Goal: Task Accomplishment & Management: Complete application form

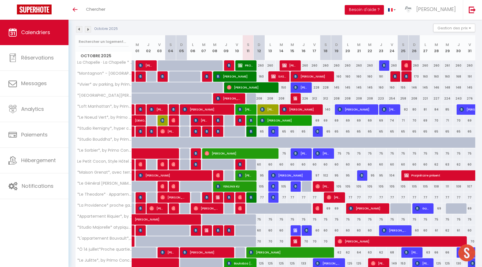
scroll to position [107, 0]
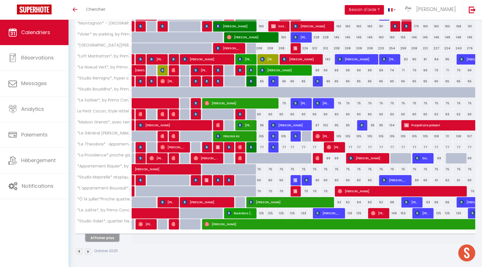
click at [109, 236] on button "Afficher plus" at bounding box center [102, 238] width 34 height 8
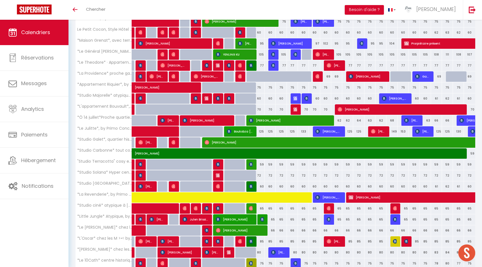
scroll to position [231, 0]
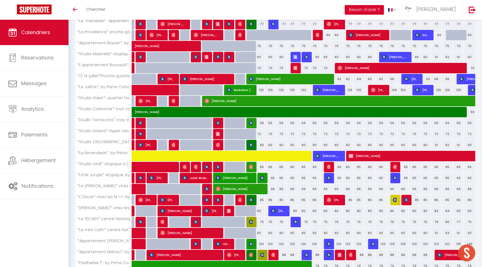
click at [253, 221] on div at bounding box center [252, 222] width 11 height 11
click at [251, 221] on img at bounding box center [251, 222] width 5 height 5
select select "OK"
select select "KO"
select select "0"
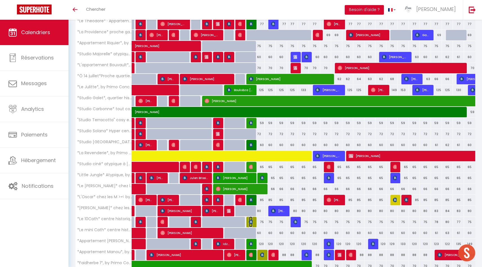
select select "0"
select select "1"
select select
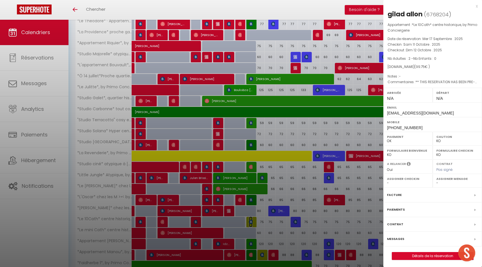
select select "50844"
click at [423, 255] on link "Détails de la réservation" at bounding box center [432, 255] width 81 height 7
select select
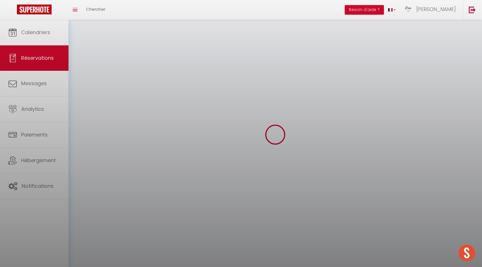
select select
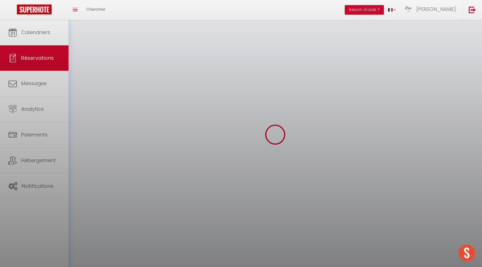
select select
checkbox input "false"
select select
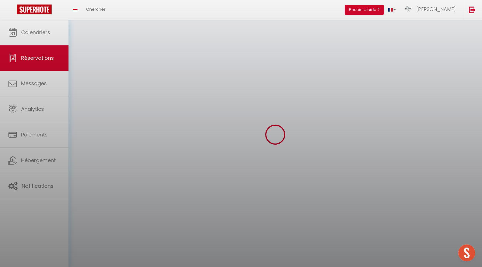
select select
checkbox input "false"
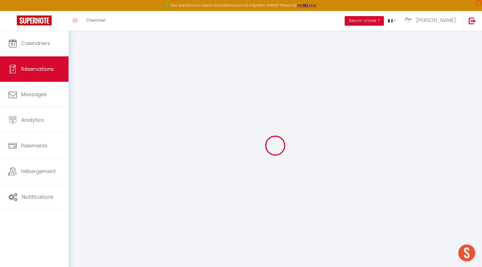
select select
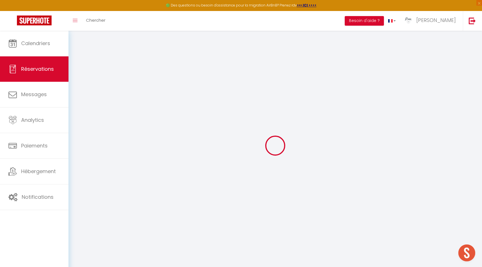
select select
checkbox input "false"
select select
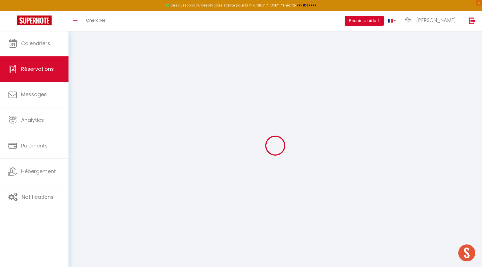
select select
checkbox input "false"
select select
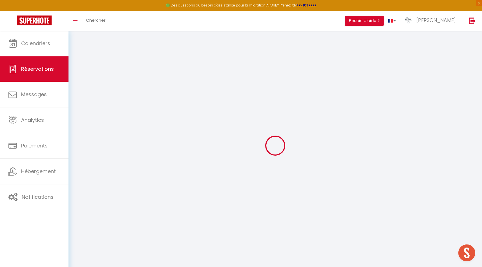
type input "gilad"
type input "allon"
type input "[EMAIL_ADDRESS][DOMAIN_NAME]"
type input "[PHONE_NUMBER]"
type input "049712"
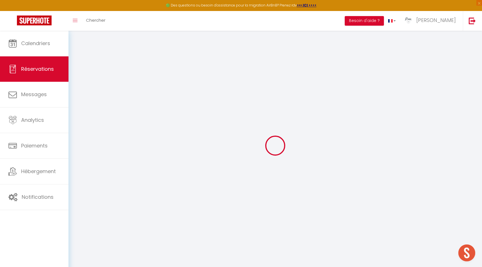
type input "30 08 [GEOGRAPHIC_DATA] [STREET_ADDRESS][PERSON_NAME]"
type input "[GEOGRAPHIC_DATA]"
select select "IL"
type input "14.25"
type input "1.4"
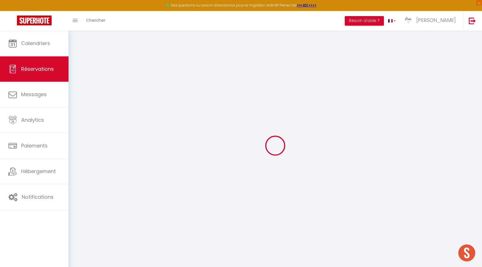
select select "49447"
select select "1"
select select
type input "2"
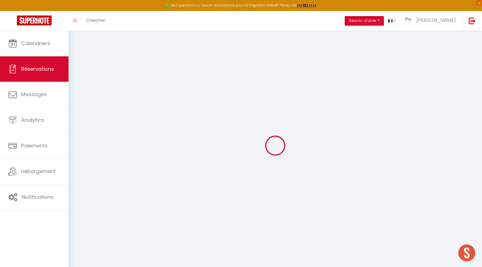
select select "12"
select select
type input "95"
checkbox input "false"
type input "0"
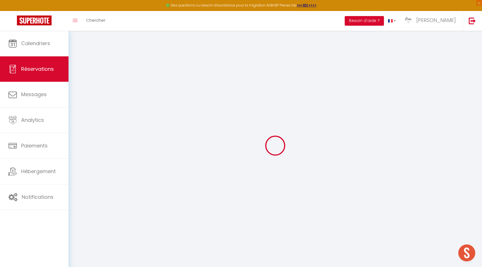
select select "2"
type input "0"
select select
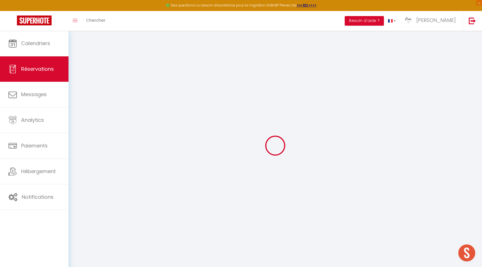
select select
select select "14"
checkbox input "false"
select select
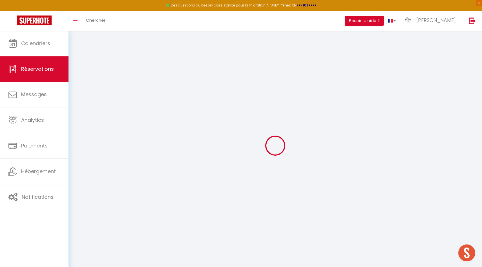
checkbox input "false"
select select
checkbox input "false"
select select
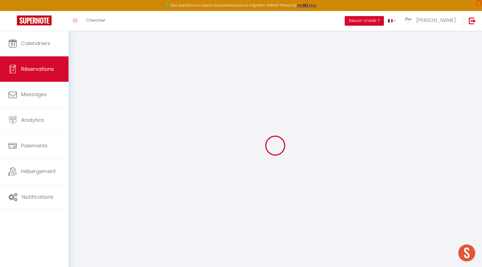
select select
checkbox input "false"
type textarea "** THIS RESERVATION HAS BEEN PRE-PAID ** BOOKING NOTE : Payment charge is EUR 1…"
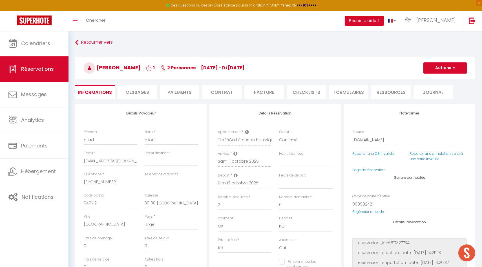
type input "4.75"
select select
checkbox input "false"
select select
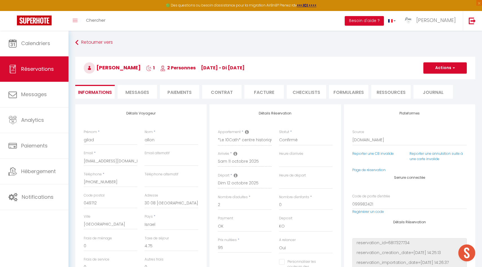
select select
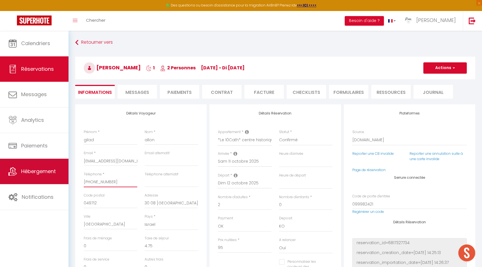
drag, startPoint x: 122, startPoint y: 183, endPoint x: 67, endPoint y: 181, distance: 55.0
click at [67, 182] on div "🟢 Des questions ou besoin d'assistance pour la migration AirBnB? Prenez rdv >>>…" at bounding box center [241, 228] width 482 height 394
type input "+"
select select
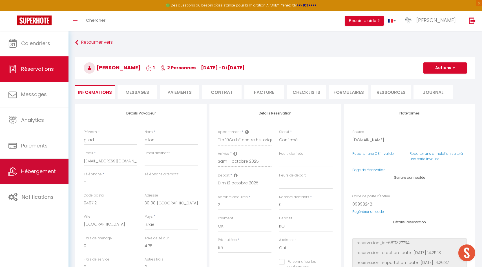
checkbox input "false"
type input "+9"
select select
checkbox input "false"
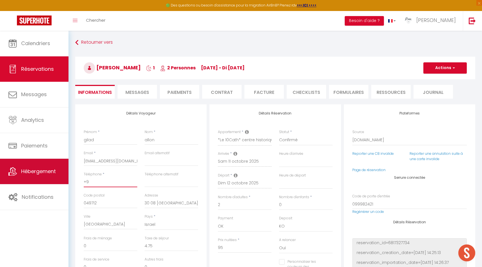
type input "+97"
select select
checkbox input "false"
type input "+972"
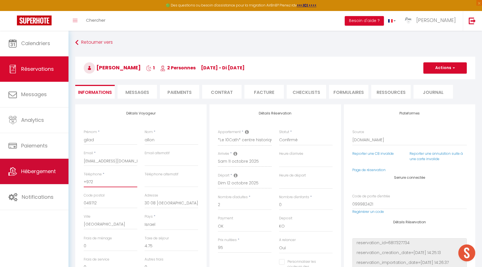
select select
checkbox input "false"
type input "+9725"
select select
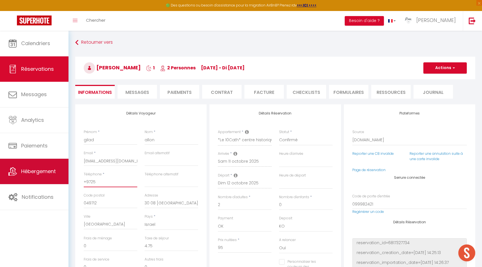
select select
checkbox input "false"
type input "+97250"
select select
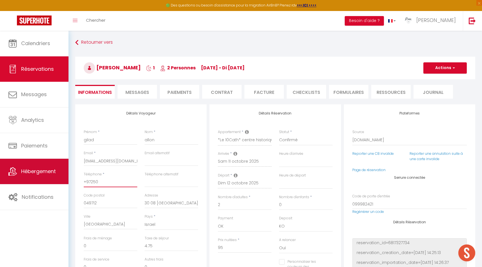
checkbox input "false"
type input "+972505"
select select
checkbox input "false"
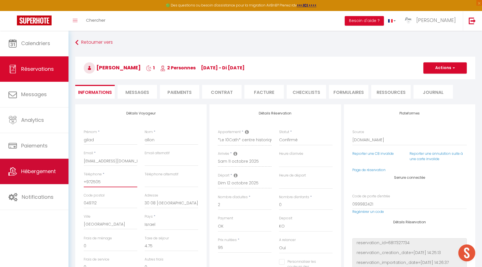
type input "+9725053"
select select
checkbox input "false"
type input "+97250535"
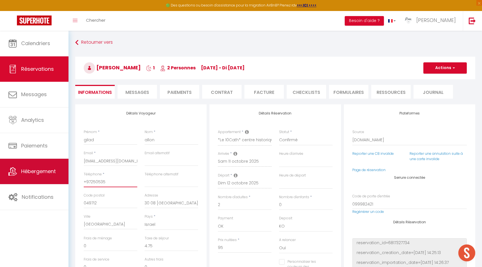
select select
checkbox input "false"
type input "[PHONE_NUMBER]"
select select
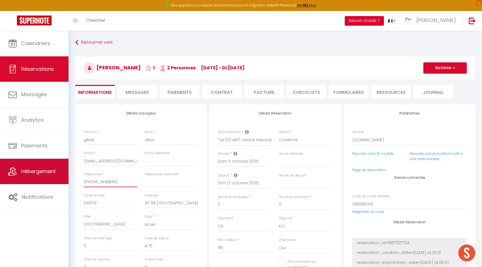
select select
checkbox input "false"
type input "[PHONE_NUMBER]"
select select
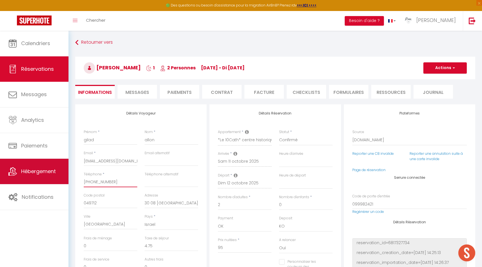
checkbox input "false"
type input "[PHONE_NUMBER]"
select select
checkbox input "false"
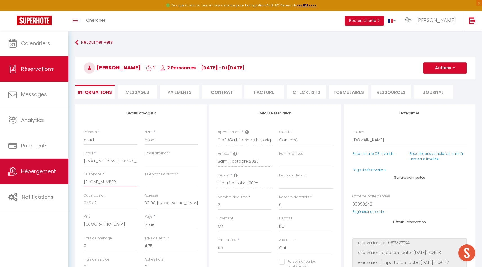
type input "[PHONE_NUMBER]"
select select
checkbox input "false"
type input "[PHONE_NUMBER]"
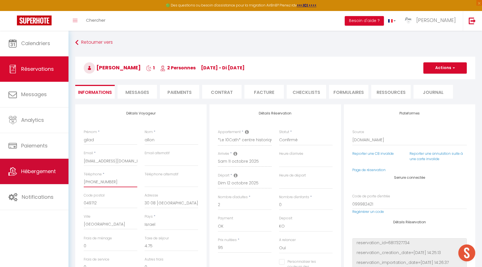
select select
checkbox input "false"
type input "[PHONE_NUMBER]"
select select
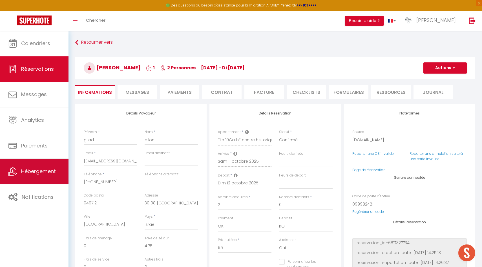
select select
checkbox input "false"
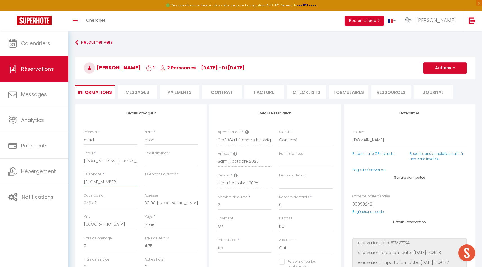
type input "[PHONE_NUMBER]"
drag, startPoint x: 84, startPoint y: 162, endPoint x: 168, endPoint y: 163, distance: 84.3
click at [168, 163] on div "Email * [EMAIL_ADDRESS][DOMAIN_NAME] Email alternatif" at bounding box center [141, 161] width 122 height 21
type input "g"
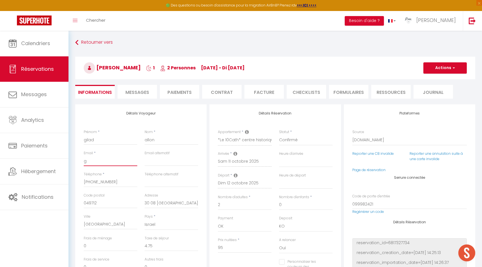
select select
checkbox input "false"
type input "gi"
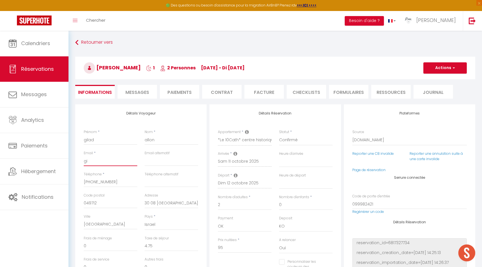
select select
checkbox input "false"
type input "gil"
select select
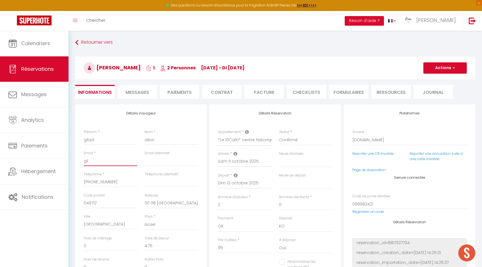
select select
checkbox input "false"
type input "gila"
select select
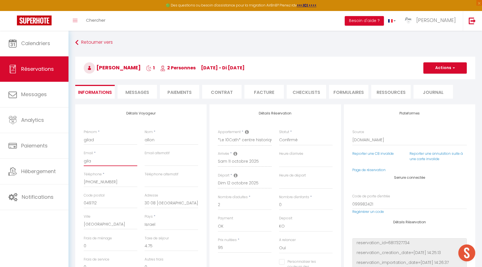
checkbox input "false"
type input "gilad"
select select
checkbox input "false"
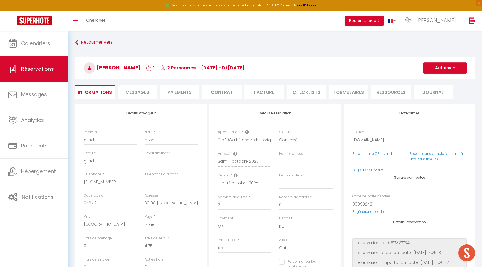
type input "[PERSON_NAME]"
select select
checkbox input "false"
type input "giladal"
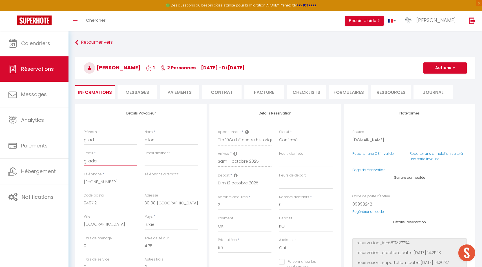
select select
checkbox input "false"
type input "[PERSON_NAME]"
select select
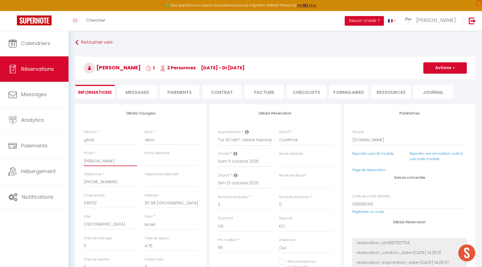
select select
checkbox input "false"
type input "giladallo"
select select
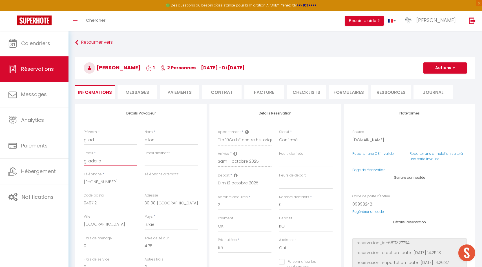
checkbox input "false"
type input "giladallon"
select select
checkbox input "false"
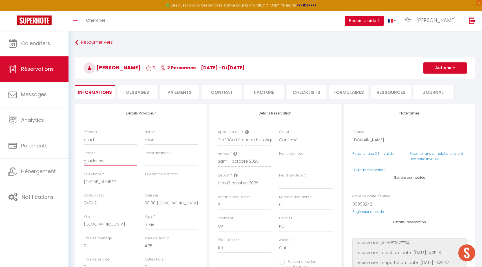
type input "giladallon1"
select select
checkbox input "false"
type input "giladallon1@"
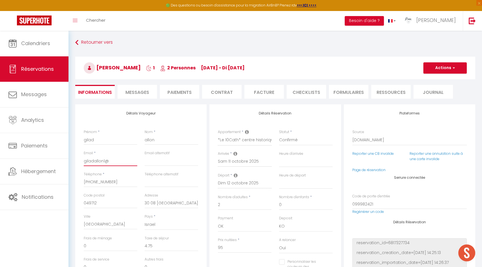
select select
checkbox input "false"
type input "giladallon1@g"
select select
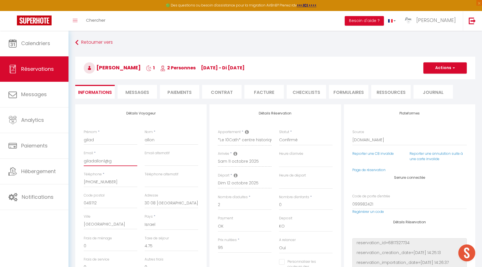
select select
checkbox input "false"
type input "giladallon1@gm"
select select
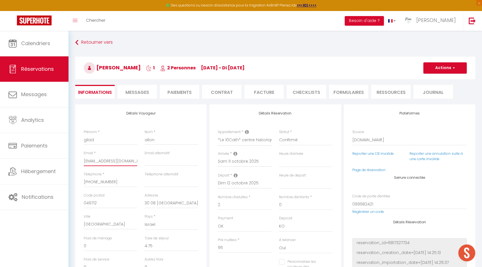
scroll to position [4, 0]
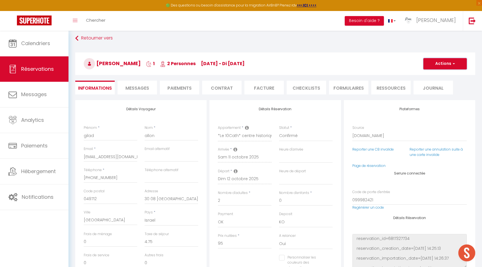
click at [450, 63] on button "Actions" at bounding box center [445, 63] width 43 height 11
click at [435, 77] on link "Enregistrer" at bounding box center [439, 75] width 45 height 7
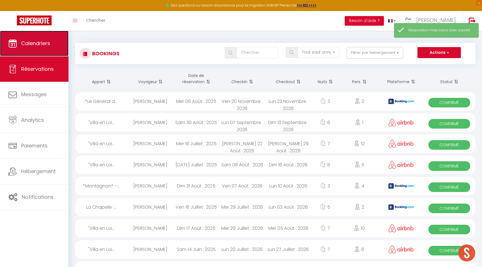
click at [48, 52] on link "Calendriers" at bounding box center [34, 43] width 69 height 25
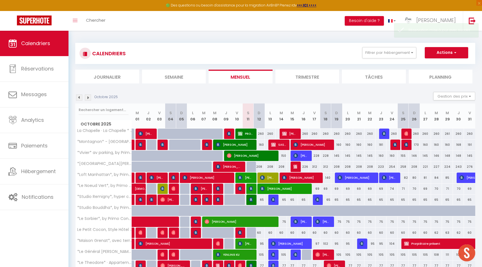
scroll to position [118, 0]
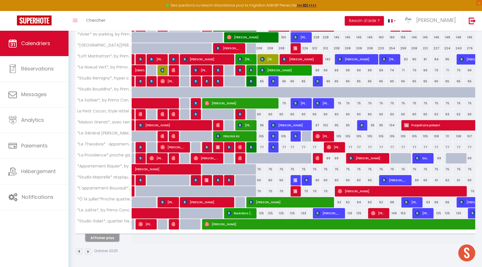
click at [105, 239] on button "Afficher plus" at bounding box center [102, 238] width 34 height 8
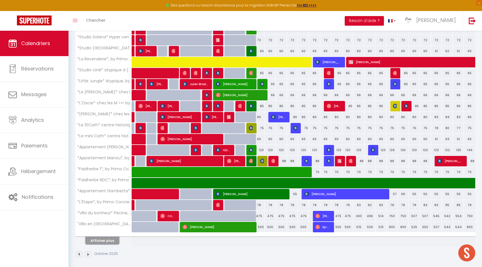
scroll to position [338, 0]
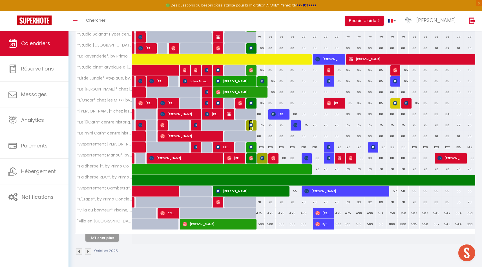
click at [251, 126] on img at bounding box center [251, 125] width 5 height 5
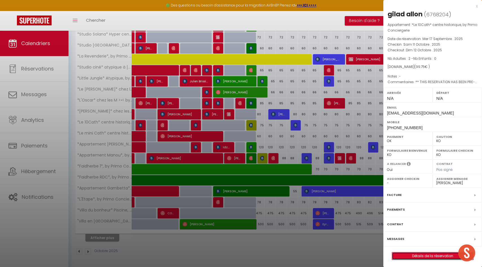
click at [422, 256] on link "Détails de la réservation" at bounding box center [432, 255] width 81 height 7
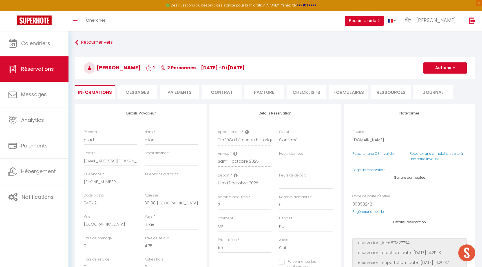
click at [144, 91] on span "Messages" at bounding box center [138, 92] width 24 height 6
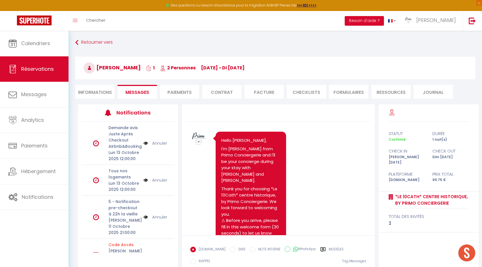
scroll to position [33, 0]
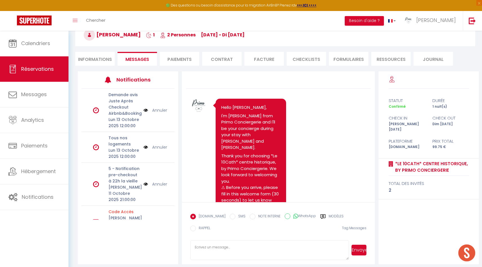
click at [326, 212] on div "[DOMAIN_NAME] SMS NOTE INTERNE WhatsApp Modèles" at bounding box center [266, 217] width 153 height 12
click at [329, 216] on label "Modèles" at bounding box center [336, 217] width 15 height 7
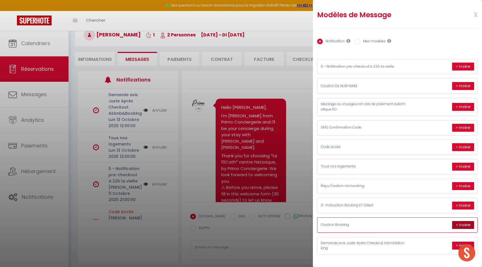
click at [456, 223] on button "+ Insérer" at bounding box center [463, 225] width 22 height 8
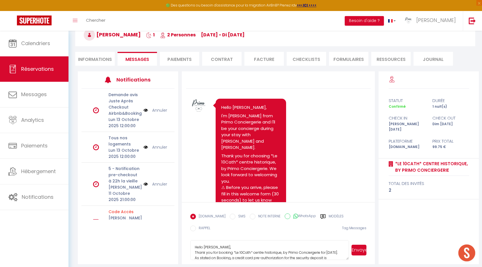
click at [230, 215] on input "SMS" at bounding box center [233, 217] width 6 height 6
click at [357, 246] on button "Envoyer" at bounding box center [359, 250] width 15 height 11
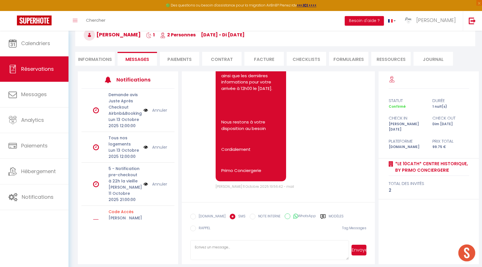
scroll to position [2227, 0]
click at [329, 215] on label "Modèles" at bounding box center [336, 217] width 15 height 7
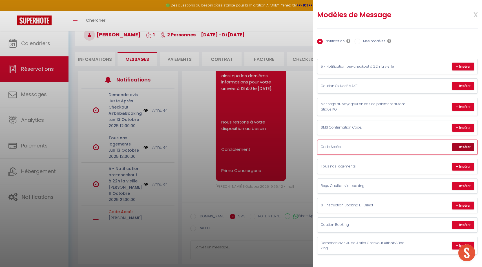
click at [459, 144] on button "+ Insérer" at bounding box center [463, 147] width 22 height 8
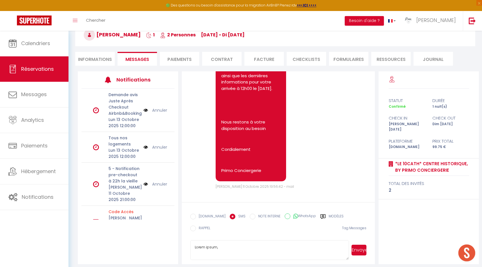
click at [361, 245] on button "Envoyer" at bounding box center [359, 250] width 15 height 11
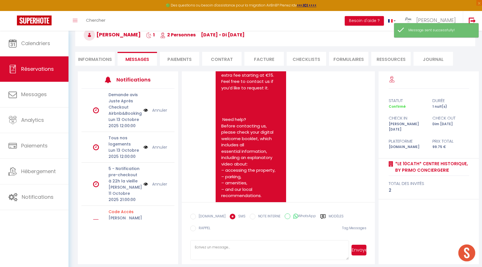
scroll to position [2496, 0]
